Goal: Find specific page/section: Find specific page/section

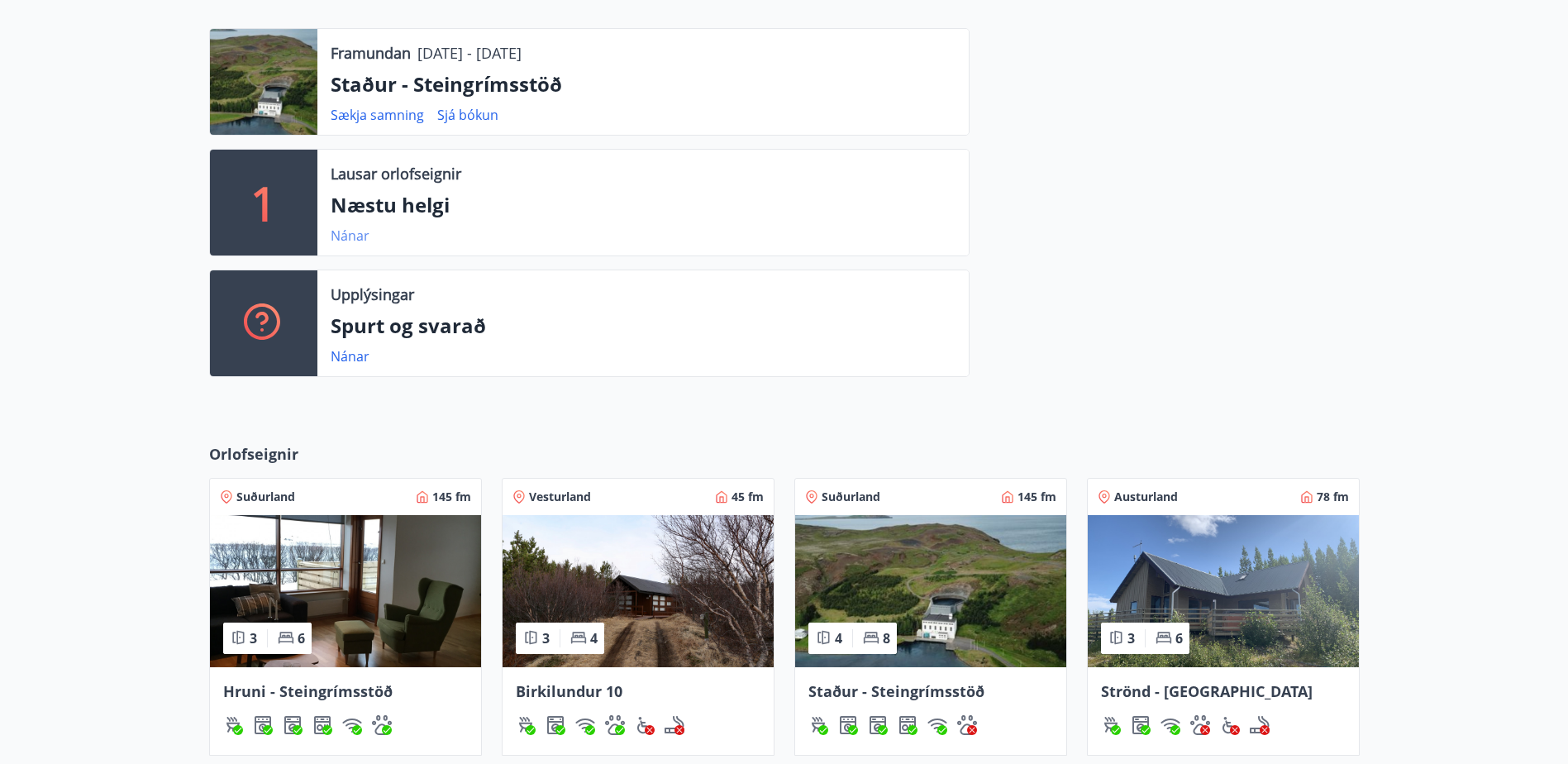
scroll to position [579, 0]
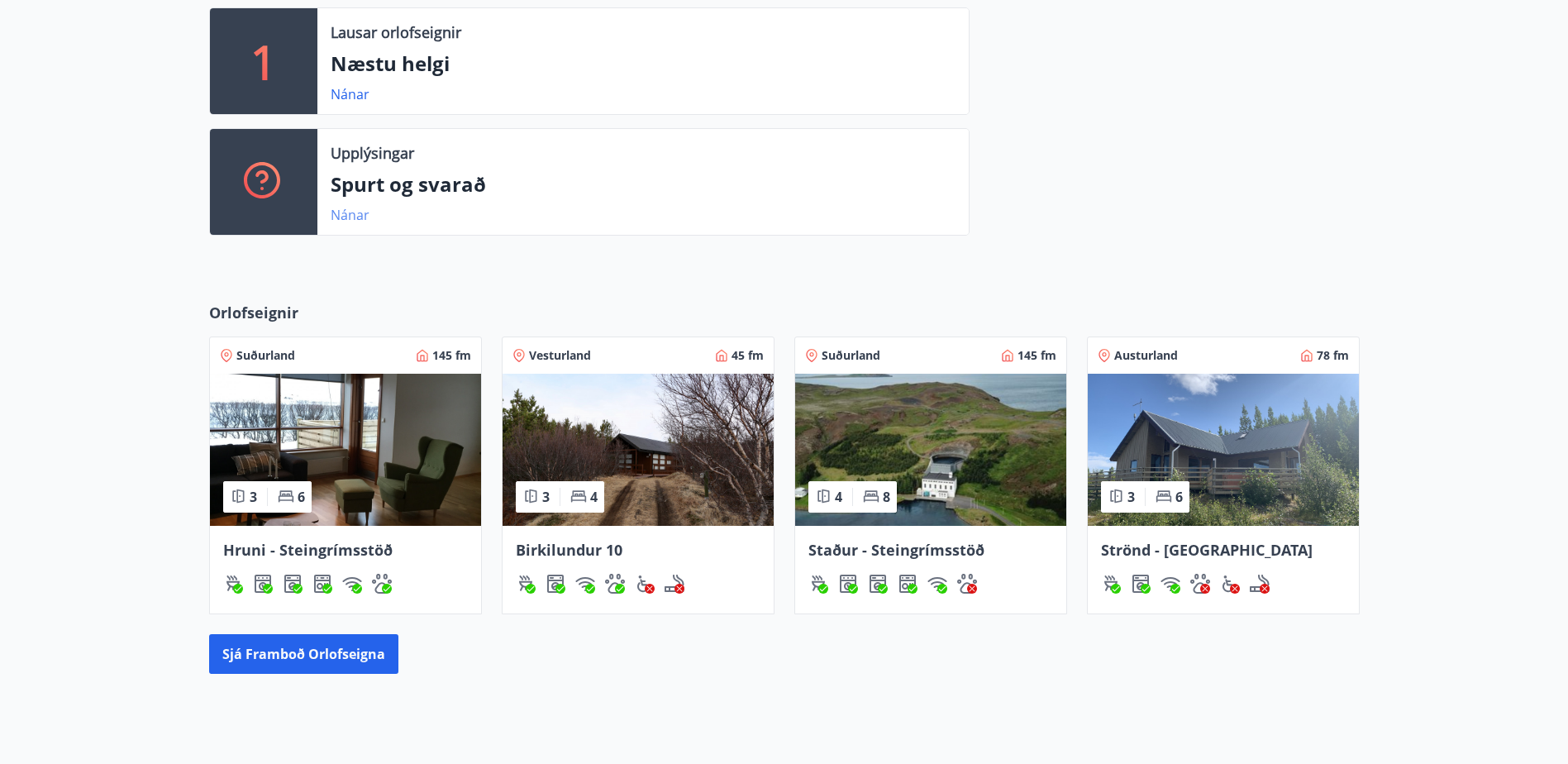
click at [355, 216] on link "Nánar" at bounding box center [350, 215] width 39 height 18
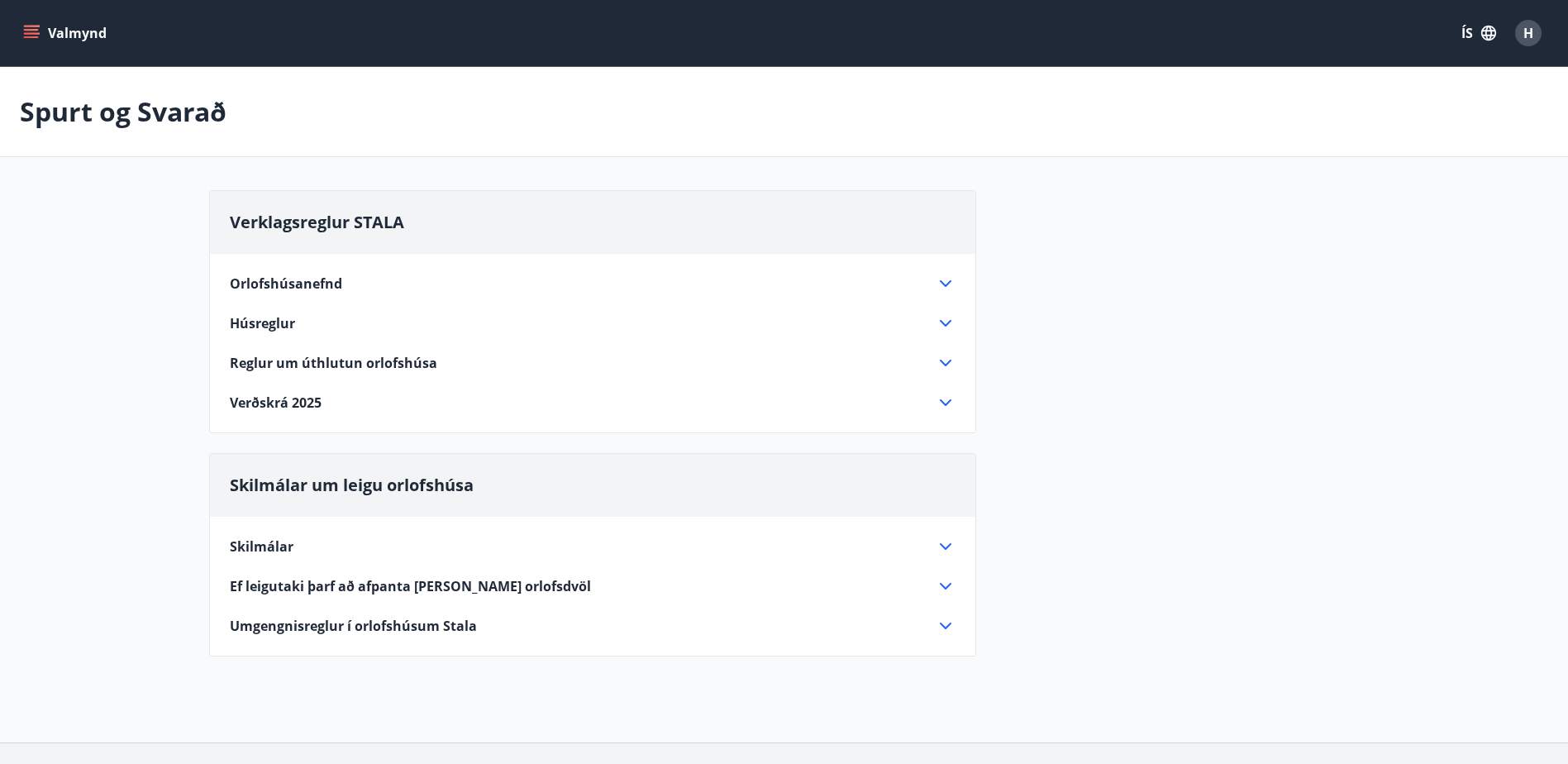
click at [136, 106] on p "Spurt og Svarað" at bounding box center [123, 111] width 207 height 36
click at [92, 30] on button "Valmynd" at bounding box center [67, 33] width 93 height 30
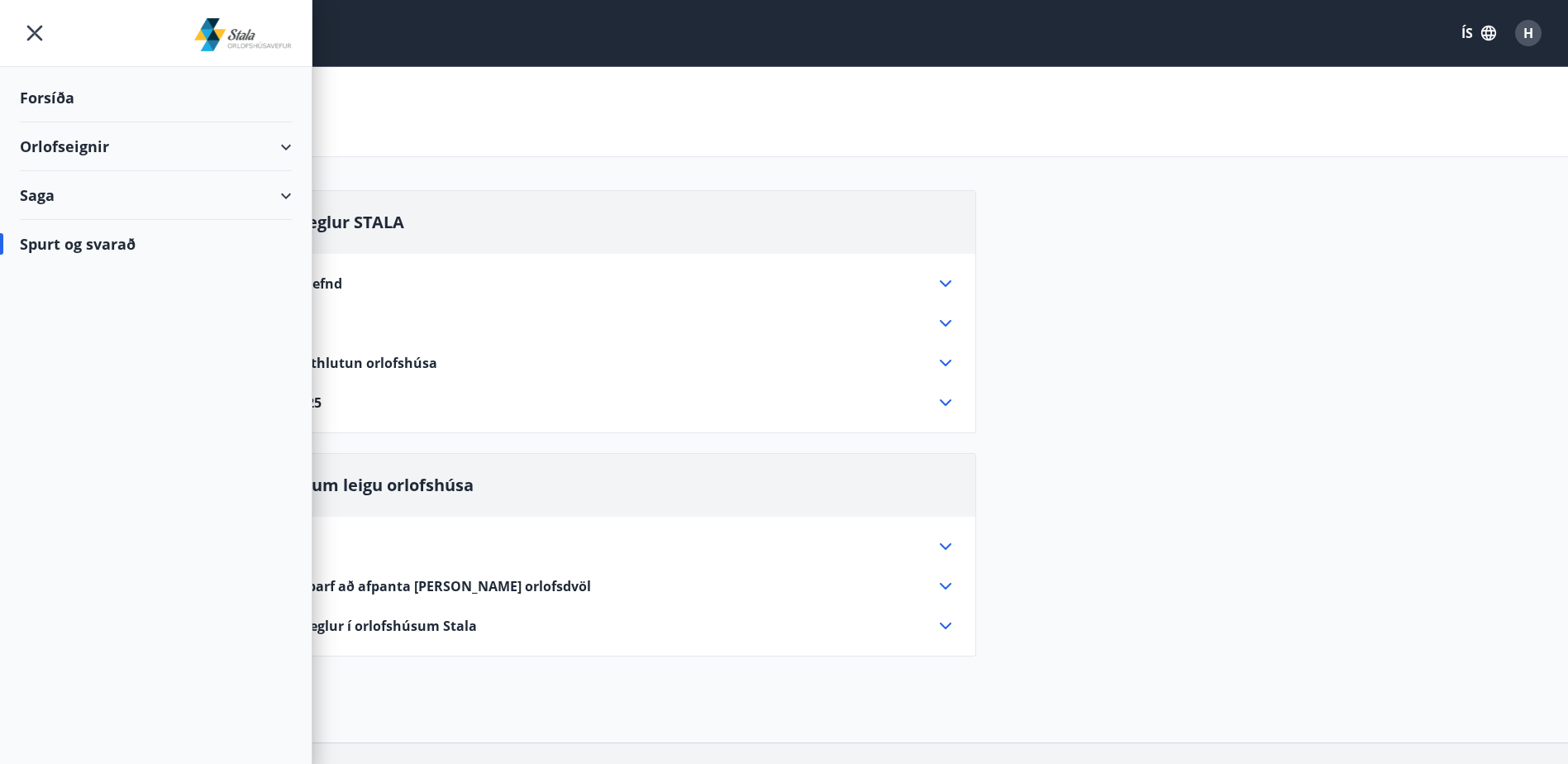
click at [53, 99] on div "Forsíða" at bounding box center [156, 98] width 272 height 48
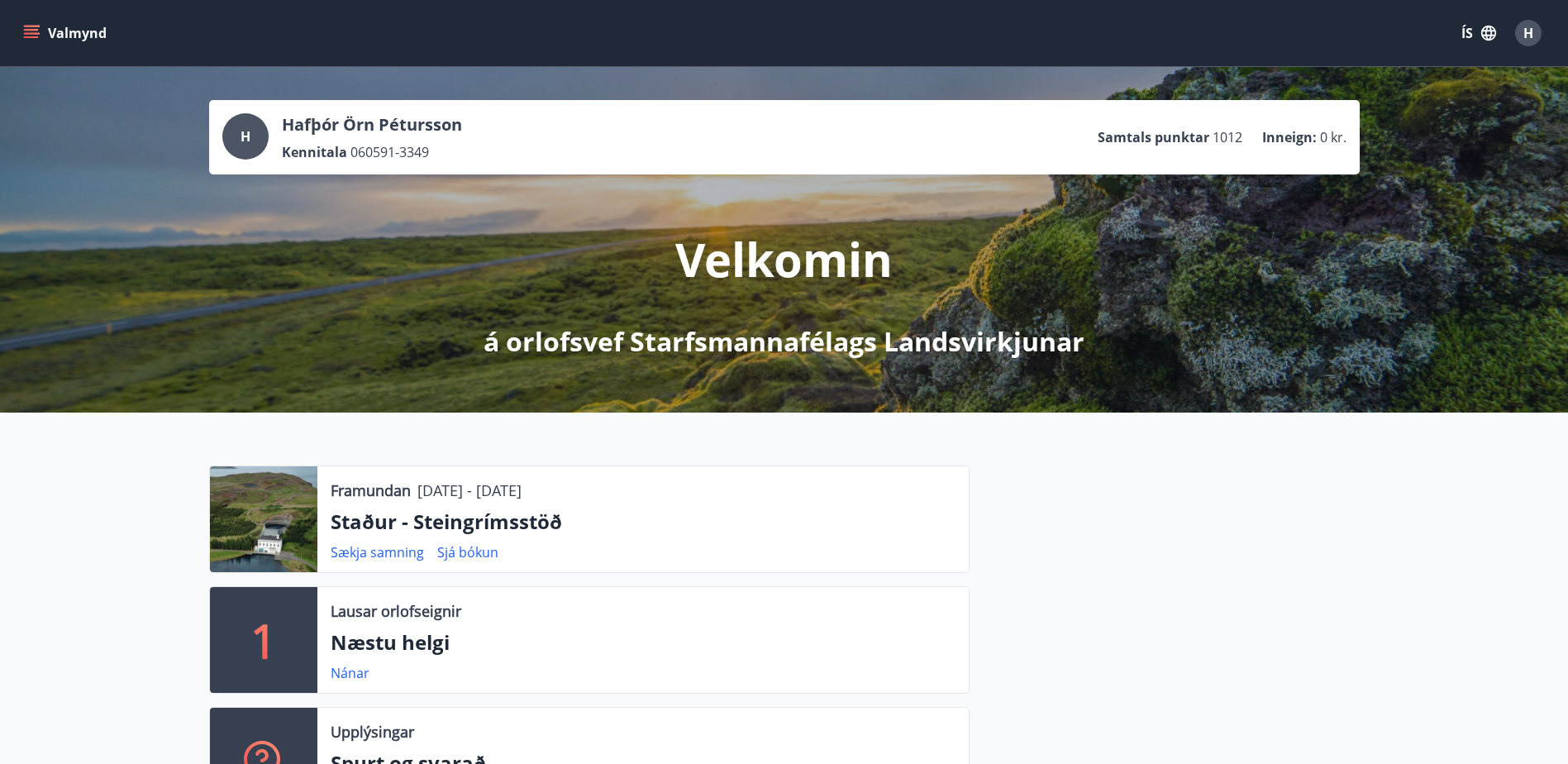
drag, startPoint x: 595, startPoint y: 481, endPoint x: 418, endPoint y: 483, distance: 177.0
click at [418, 483] on div "Framundan [DATE] - [DATE]" at bounding box center [643, 490] width 625 height 21
copy p "[DATE] - [DATE]"
